Goal: Information Seeking & Learning: Find specific fact

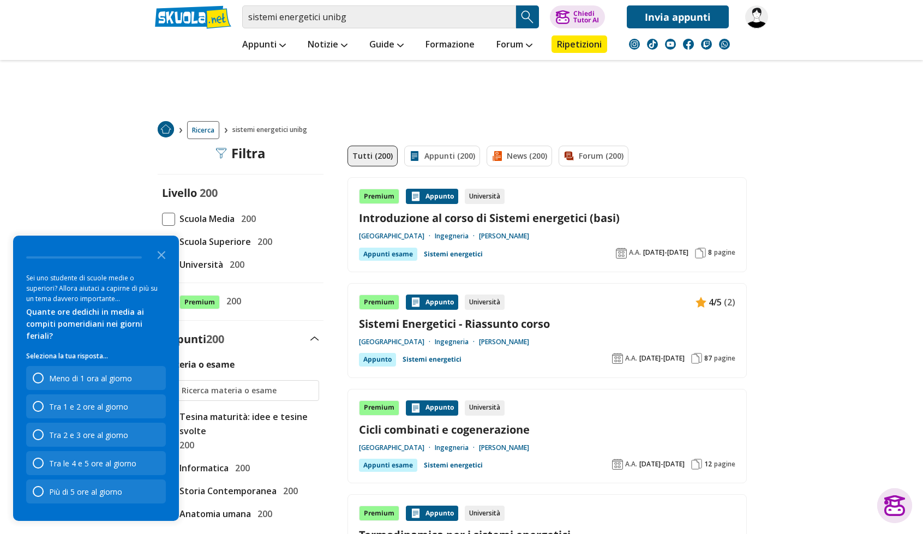
click at [166, 265] on icon "Close the survey" at bounding box center [161, 254] width 22 height 22
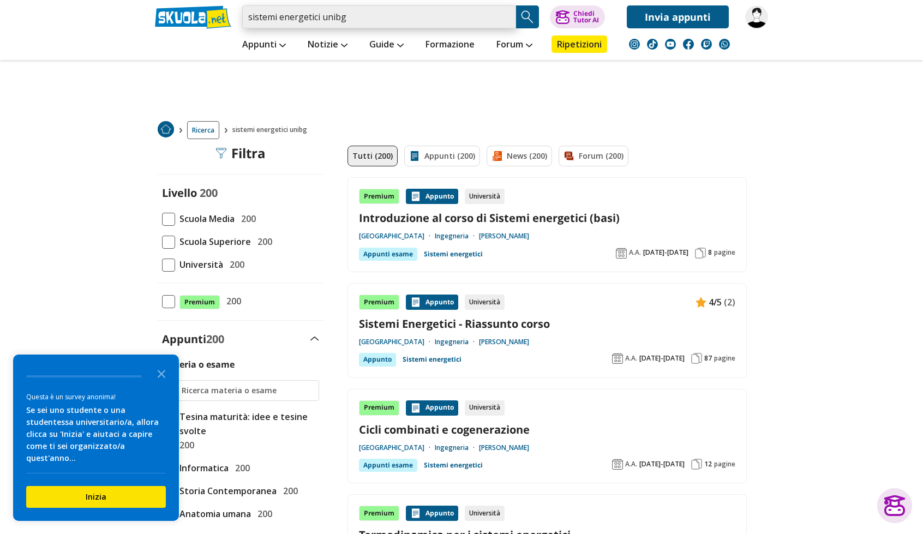
click at [439, 22] on input "sistemi energetici unibg" at bounding box center [379, 16] width 274 height 23
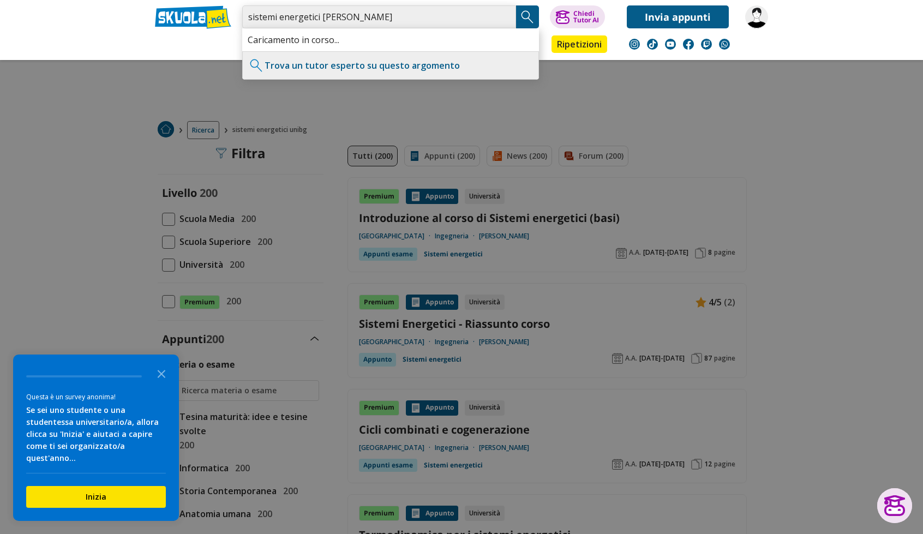
type input "sistemi energetici [PERSON_NAME]"
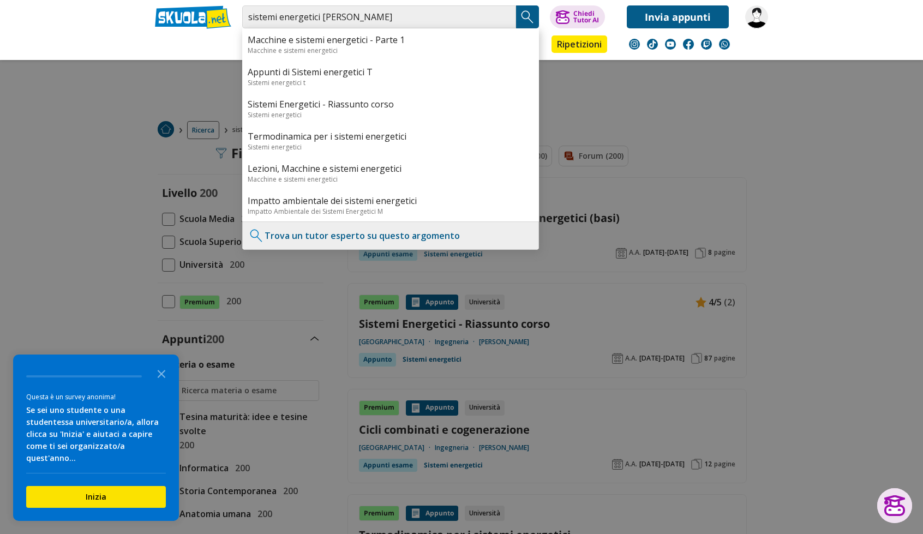
click at [527, 17] on img "Search Button" at bounding box center [527, 17] width 16 height 16
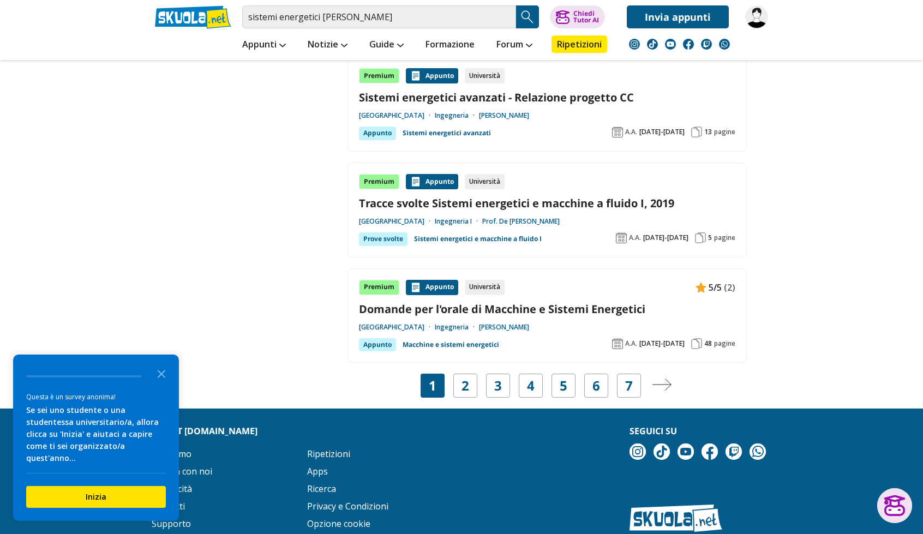
scroll to position [2016, 0]
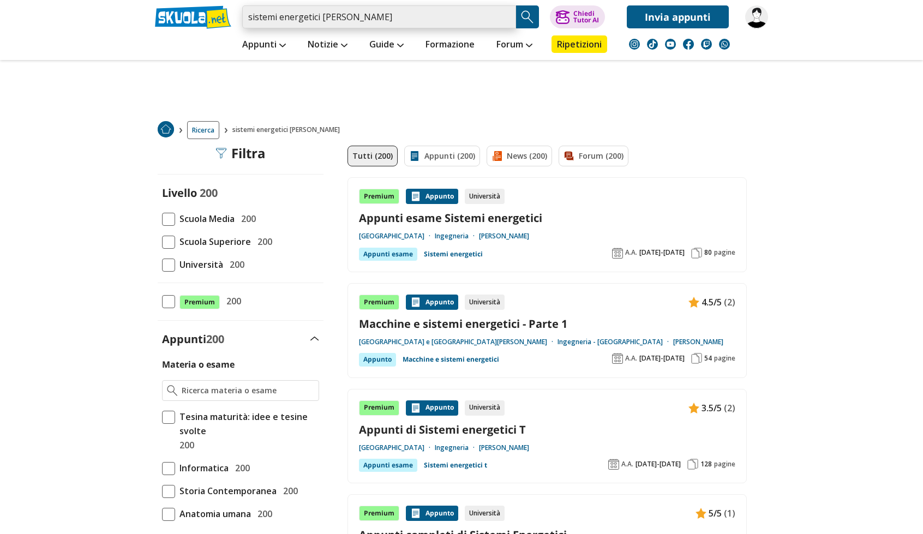
click at [393, 17] on input "sistemi energetici [PERSON_NAME]" at bounding box center [379, 16] width 274 height 23
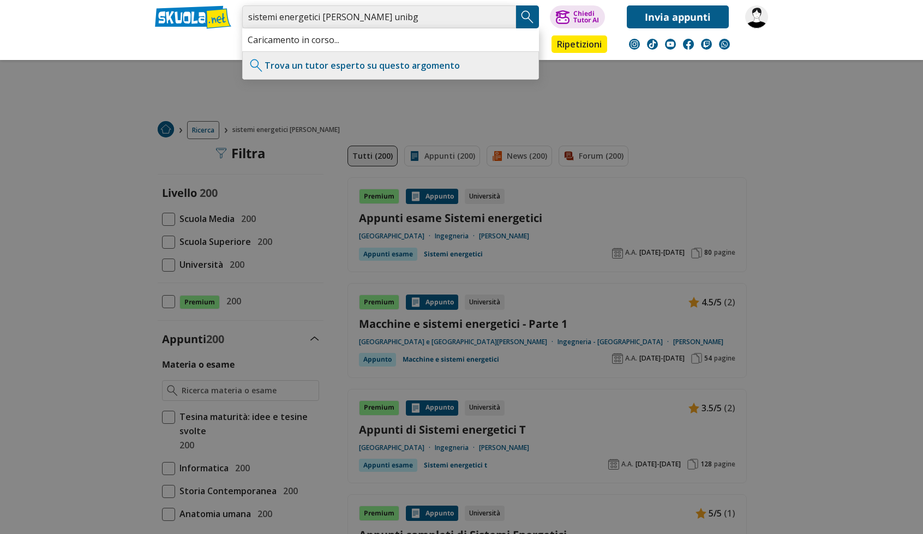
type input "sistemi energetici franchini unibg"
click at [538, 16] on button "Search Button" at bounding box center [527, 16] width 23 height 23
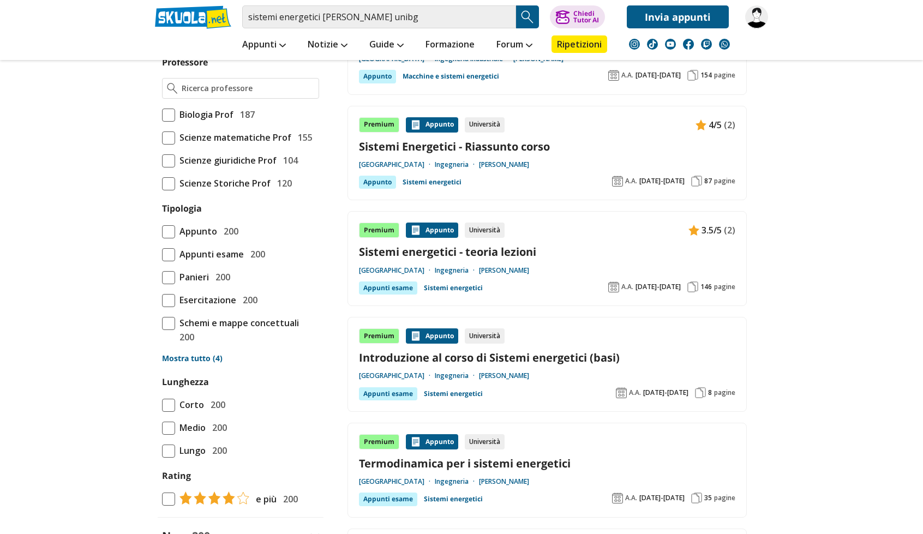
scroll to position [812, 0]
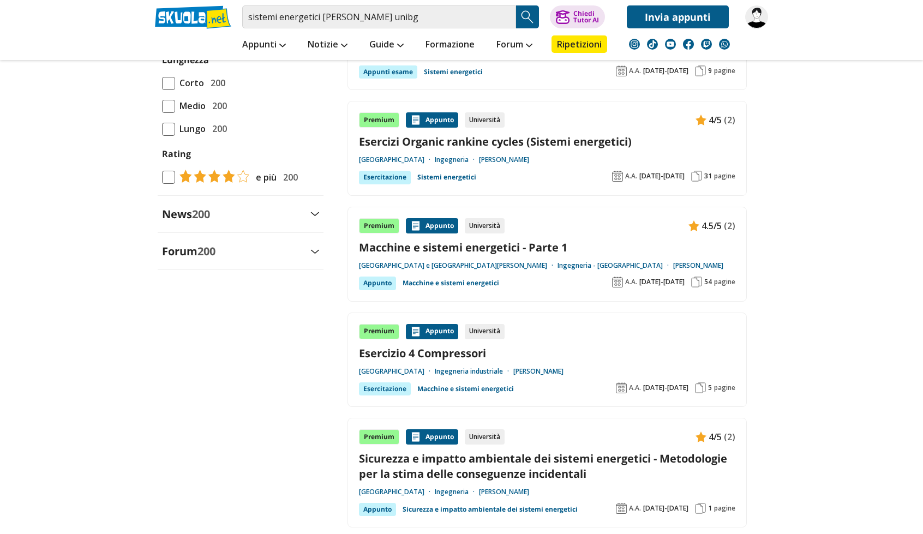
scroll to position [1136, 0]
